Goal: Transaction & Acquisition: Purchase product/service

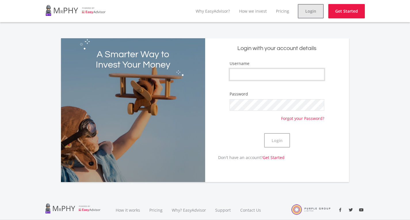
type input "Chervaugn"
click at [320, 8] on link "Login" at bounding box center [311, 11] width 26 height 14
click at [314, 15] on link "Login" at bounding box center [311, 11] width 26 height 14
click at [306, 9] on link "Login" at bounding box center [311, 11] width 26 height 14
click at [270, 138] on button "Login" at bounding box center [277, 140] width 26 height 14
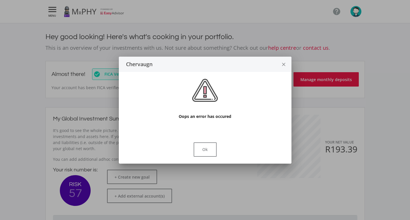
scroll to position [91, 158]
click at [285, 65] on icon "close" at bounding box center [284, 64] width 6 height 15
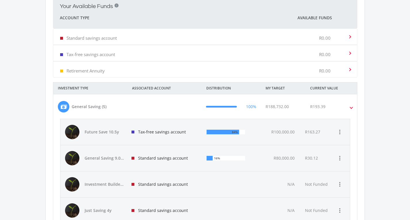
scroll to position [230, 0]
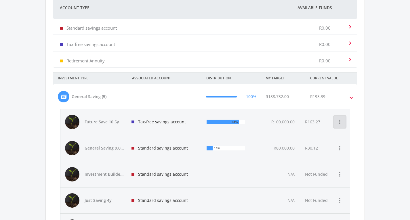
click at [338, 123] on icon "more_vert" at bounding box center [340, 122] width 7 height 7
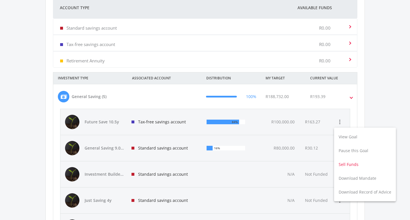
click at [353, 163] on button "Sell Funds" at bounding box center [365, 165] width 62 height 14
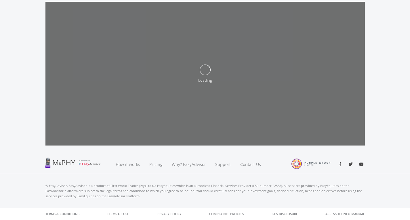
scroll to position [65, 0]
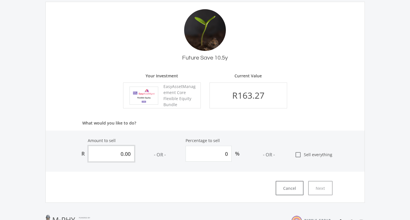
drag, startPoint x: 130, startPoint y: 153, endPoint x: 107, endPoint y: 155, distance: 22.8
click at [109, 155] on input "0.00" at bounding box center [111, 154] width 46 height 16
type input "9"
type input "5.512"
type input "90"
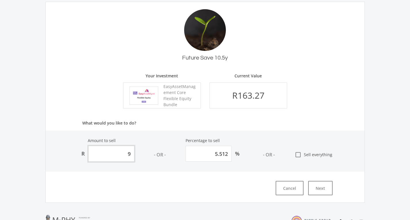
type input "55.12"
type input "90.00"
click at [325, 142] on div "Amount to sell R 90.00 - OR - Percentage to sell 55.12 % - OR - check_box_outli…" at bounding box center [205, 151] width 319 height 41
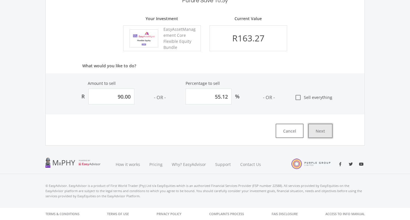
click at [326, 132] on button "Next" at bounding box center [320, 131] width 24 height 14
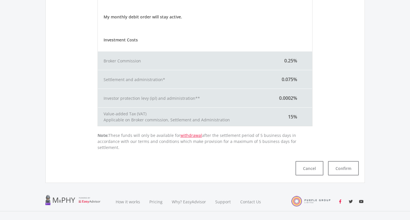
scroll to position [194, 0]
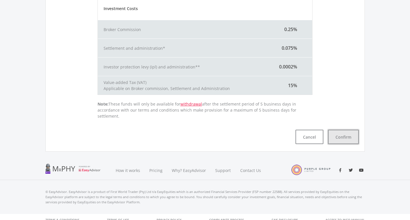
click at [343, 130] on button "Confirm" at bounding box center [343, 137] width 31 height 14
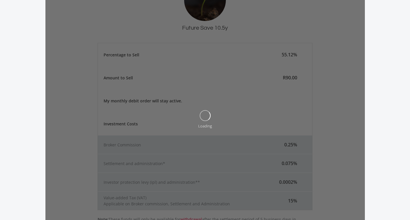
scroll to position [0, 0]
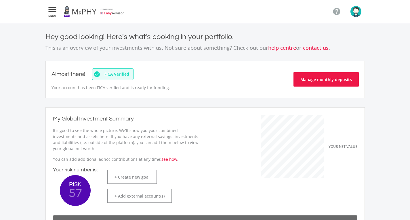
click at [53, 9] on icon "" at bounding box center [52, 9] width 10 height 7
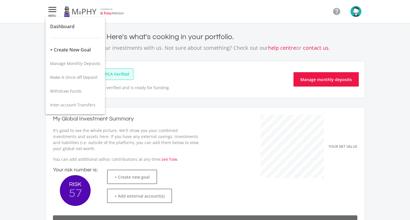
click at [215, 10] on div at bounding box center [205, 110] width 410 height 220
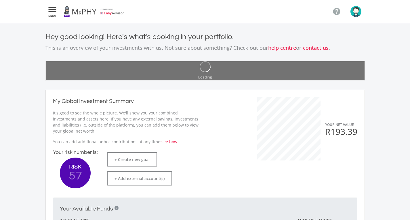
scroll to position [91, 158]
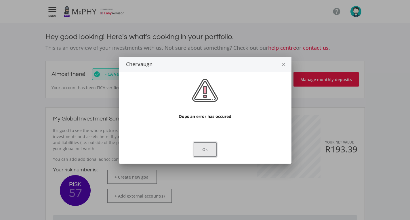
click at [211, 150] on button "Ok" at bounding box center [205, 150] width 23 height 14
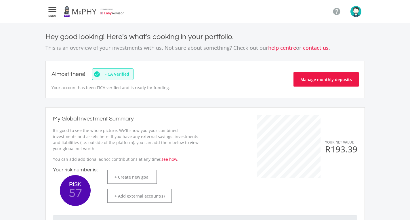
click at [51, 11] on icon "" at bounding box center [52, 9] width 10 height 7
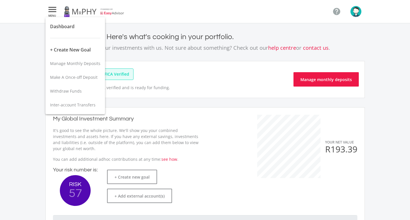
click at [51, 10] on div at bounding box center [205, 110] width 410 height 220
